Goal: Transaction & Acquisition: Purchase product/service

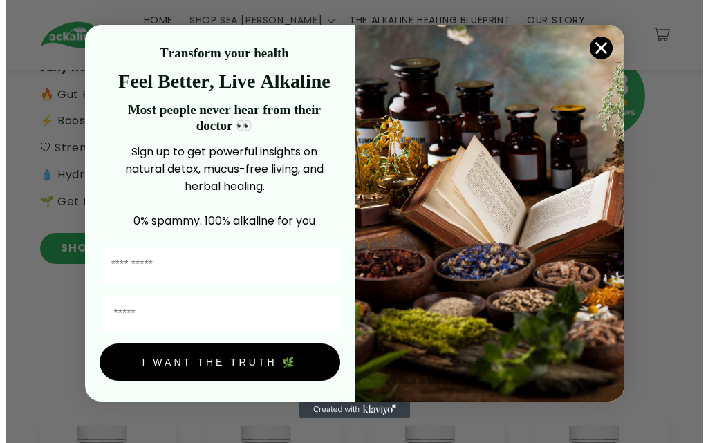
scroll to position [344, 0]
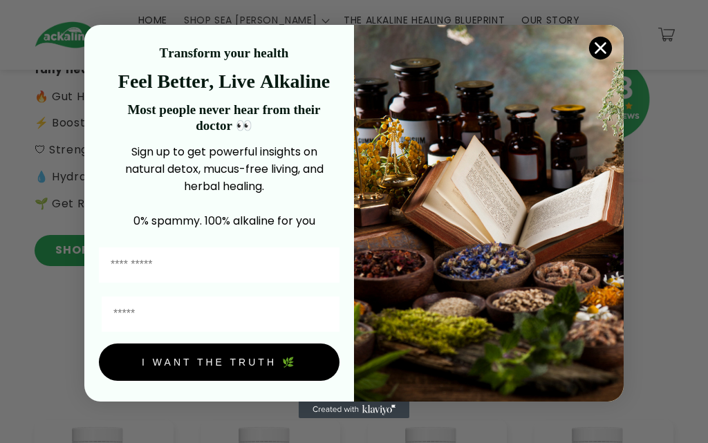
click at [598, 50] on icon "Close dialog" at bounding box center [601, 49] width 10 height 10
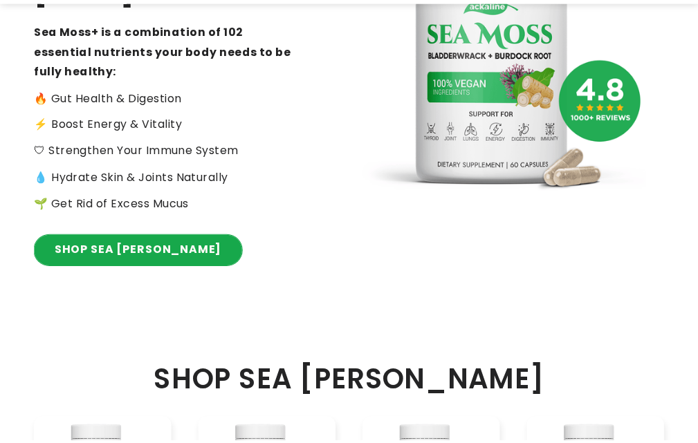
scroll to position [346, 0]
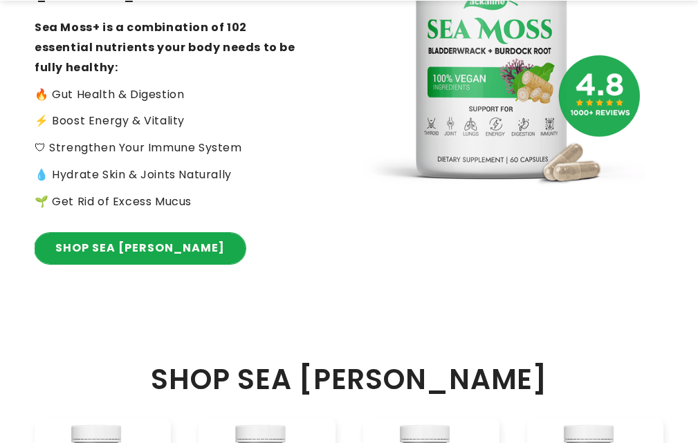
click at [93, 248] on link "SHOP SEA [PERSON_NAME]" at bounding box center [140, 248] width 211 height 31
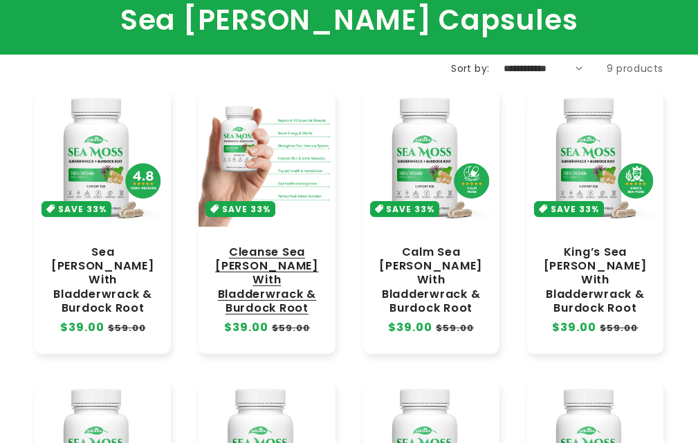
scroll to position [116, 0]
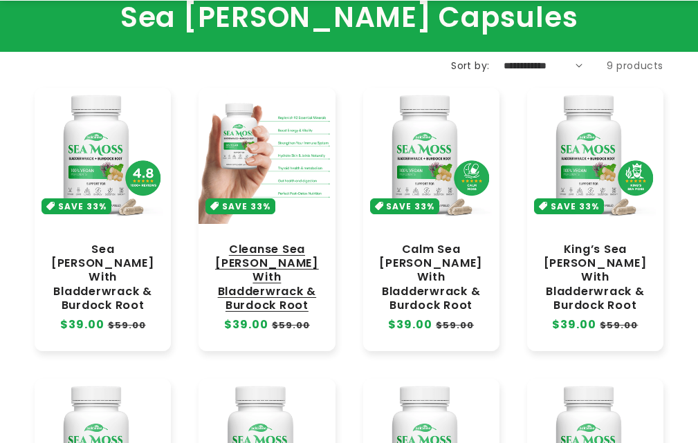
click at [265, 243] on link "Cleanse Sea [PERSON_NAME] With Bladderwrack & Burdock Root" at bounding box center [266, 278] width 109 height 70
